Goal: Transaction & Acquisition: Purchase product/service

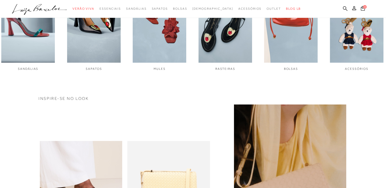
scroll to position [255, 0]
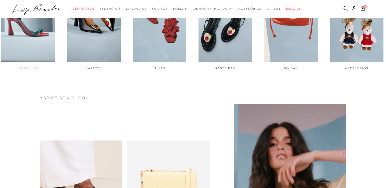
click at [9, 56] on img "1 / 6" at bounding box center [28, 12] width 54 height 100
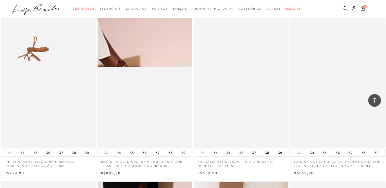
scroll to position [595, 0]
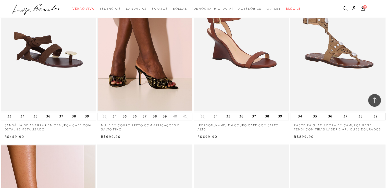
click at [268, 86] on img at bounding box center [241, 40] width 95 height 143
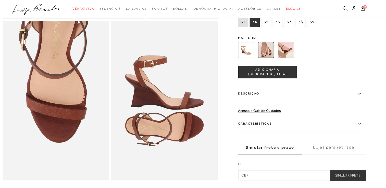
scroll to position [255, 0]
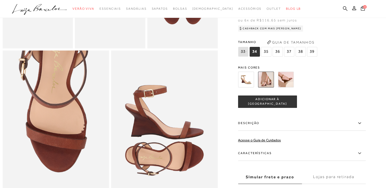
click at [247, 87] on img at bounding box center [246, 80] width 16 height 16
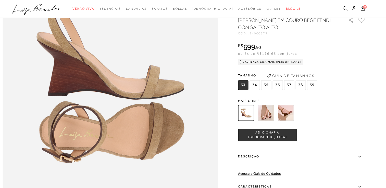
scroll to position [340, 0]
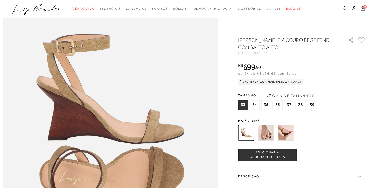
click at [284, 133] on img at bounding box center [286, 133] width 16 height 16
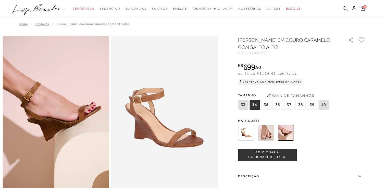
click at [245, 134] on img at bounding box center [246, 133] width 16 height 16
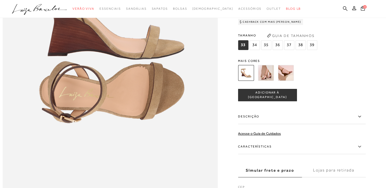
scroll to position [510, 0]
